Goal: Transaction & Acquisition: Purchase product/service

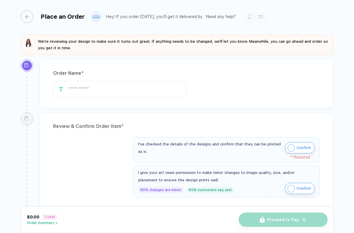
type input "***"
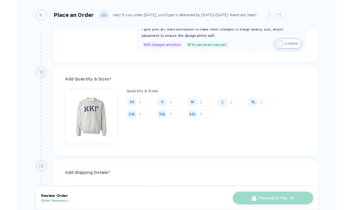
scroll to position [277, 0]
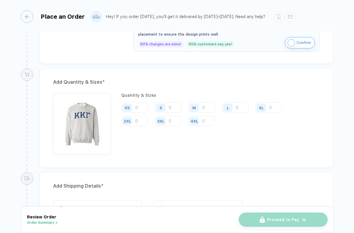
click at [135, 121] on input "number" at bounding box center [134, 121] width 27 height 10
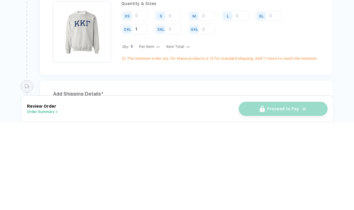
scroll to position [280, 0]
type input "1"
click at [269, 99] on input "number" at bounding box center [268, 104] width 27 height 10
type input "0"
click at [241, 99] on input "number" at bounding box center [235, 104] width 27 height 10
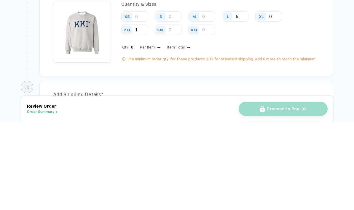
type input "5"
click at [206, 99] on input "number" at bounding box center [201, 104] width 27 height 10
type input "3"
click at [177, 99] on input "number" at bounding box center [168, 104] width 27 height 10
type input "5"
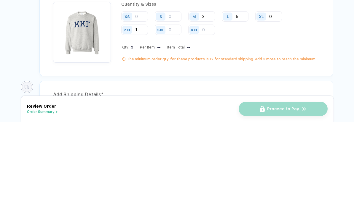
type input "4"
type input "3"
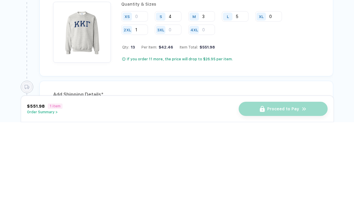
type input "4"
click at [134, 113] on div "2XL" at bounding box center [128, 118] width 14 height 10
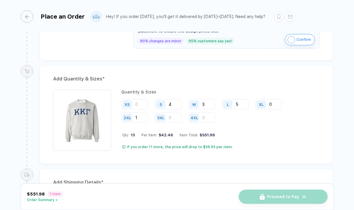
click at [141, 113] on input "1" at bounding box center [134, 118] width 27 height 10
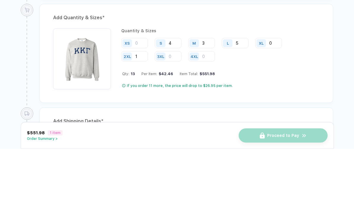
click at [137, 113] on input "1" at bounding box center [134, 118] width 27 height 10
